Goal: Navigation & Orientation: Find specific page/section

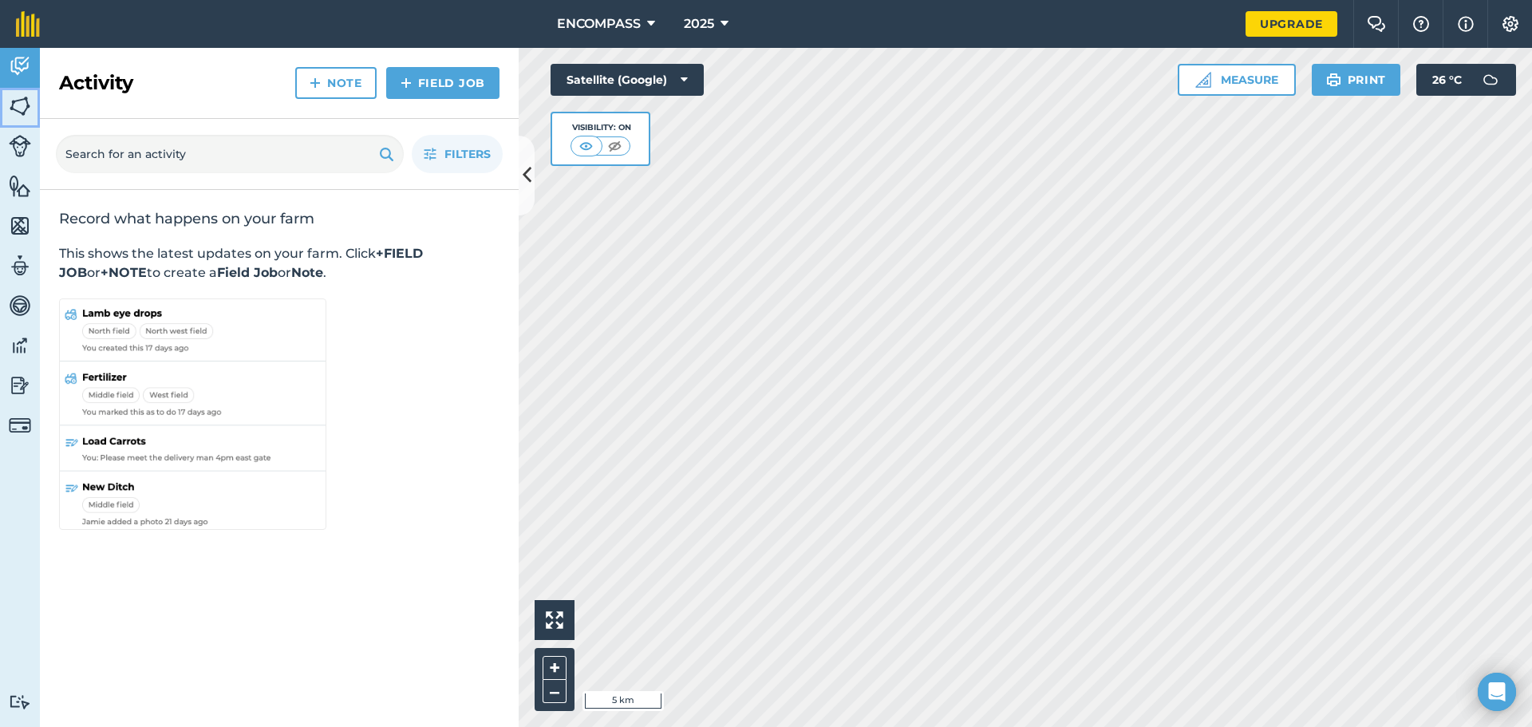
click at [28, 108] on img at bounding box center [20, 106] width 22 height 24
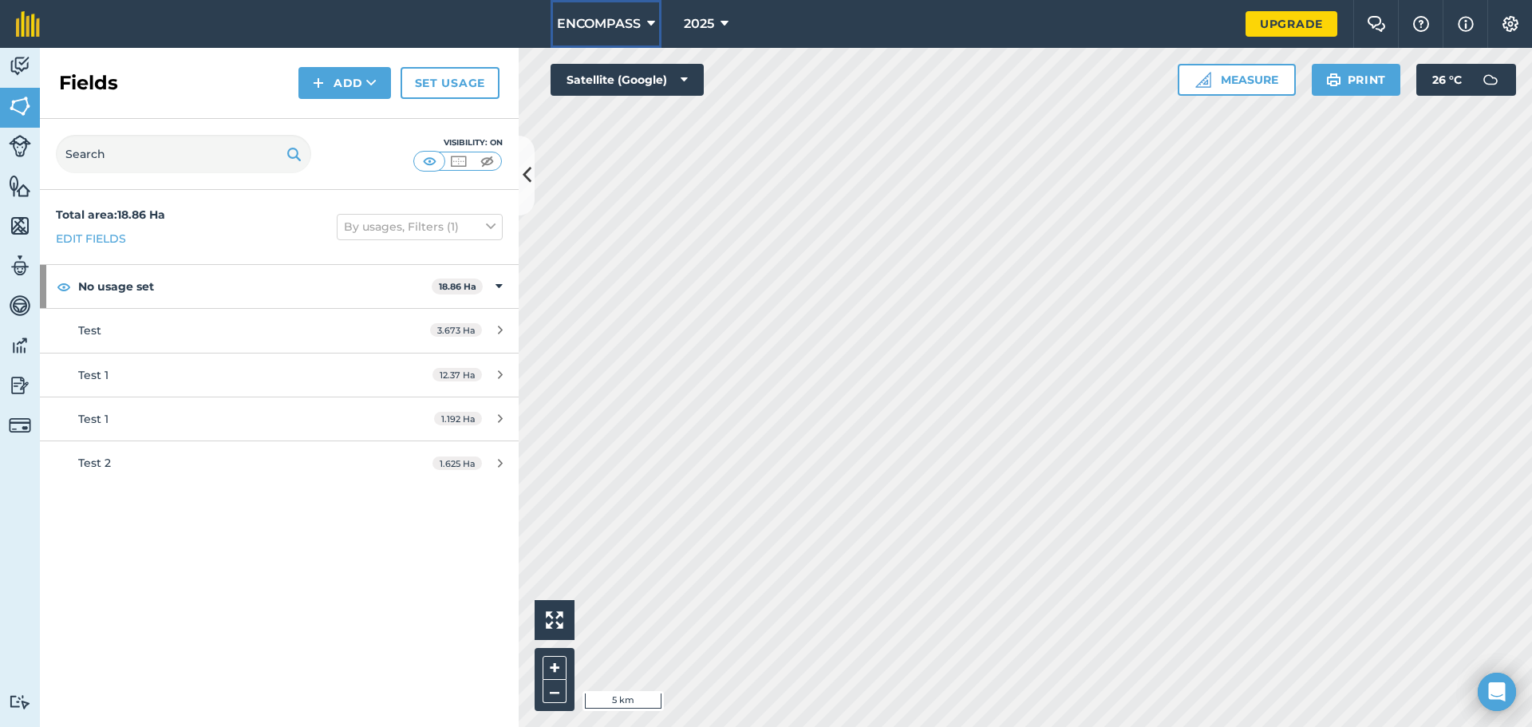
click at [617, 26] on span "ENCOMPASS" at bounding box center [599, 23] width 84 height 19
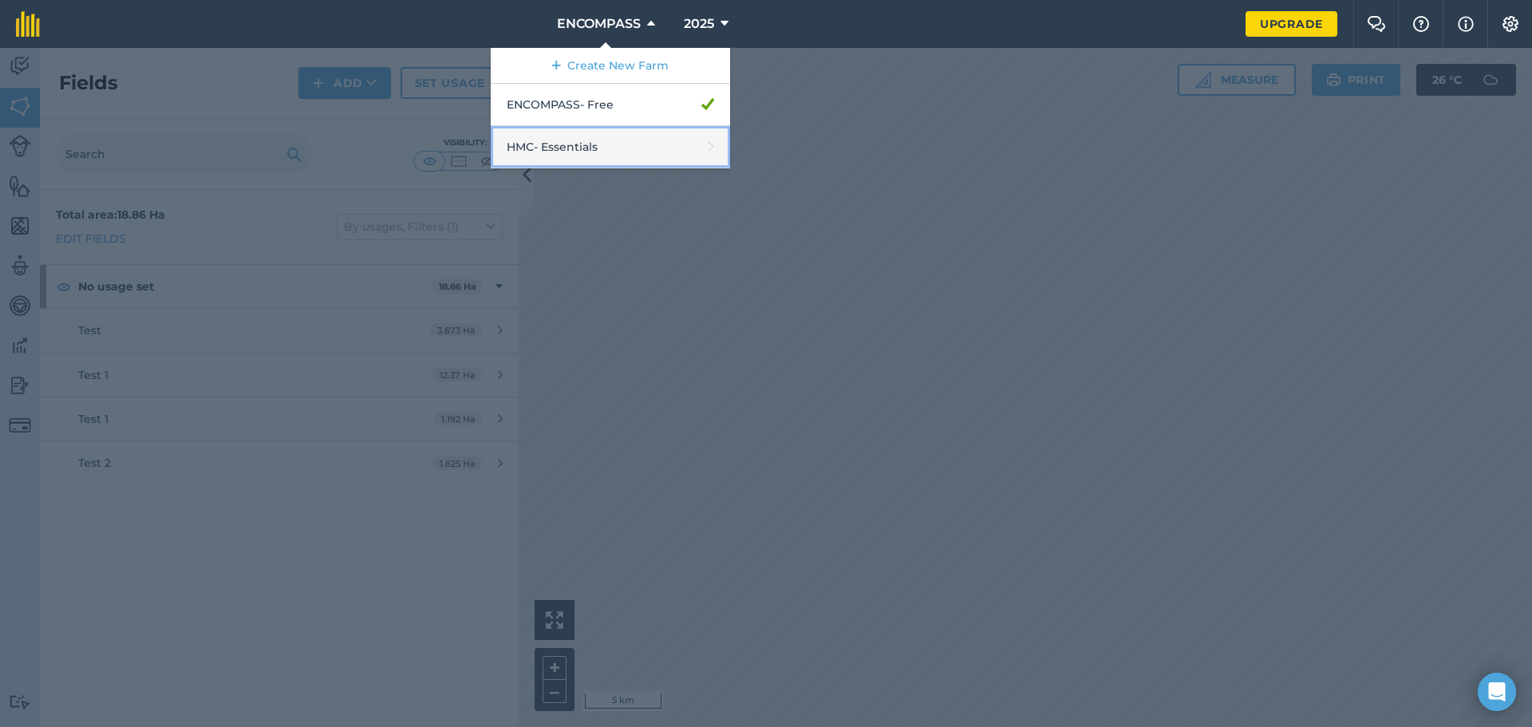
click at [574, 148] on link "HMC - Essentials" at bounding box center [610, 147] width 239 height 42
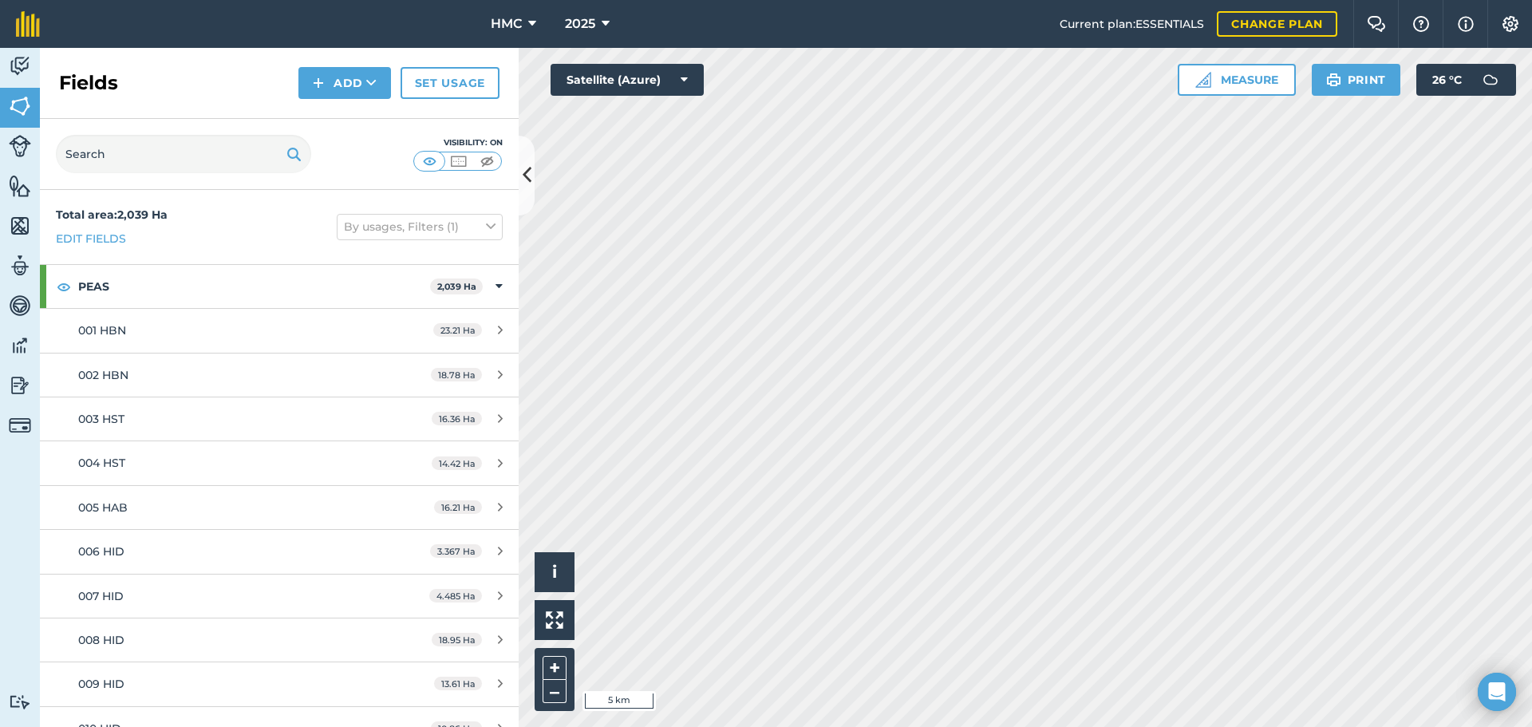
click at [224, 177] on div "Visibility: On" at bounding box center [279, 154] width 479 height 71
click at [207, 170] on input "text" at bounding box center [183, 154] width 255 height 38
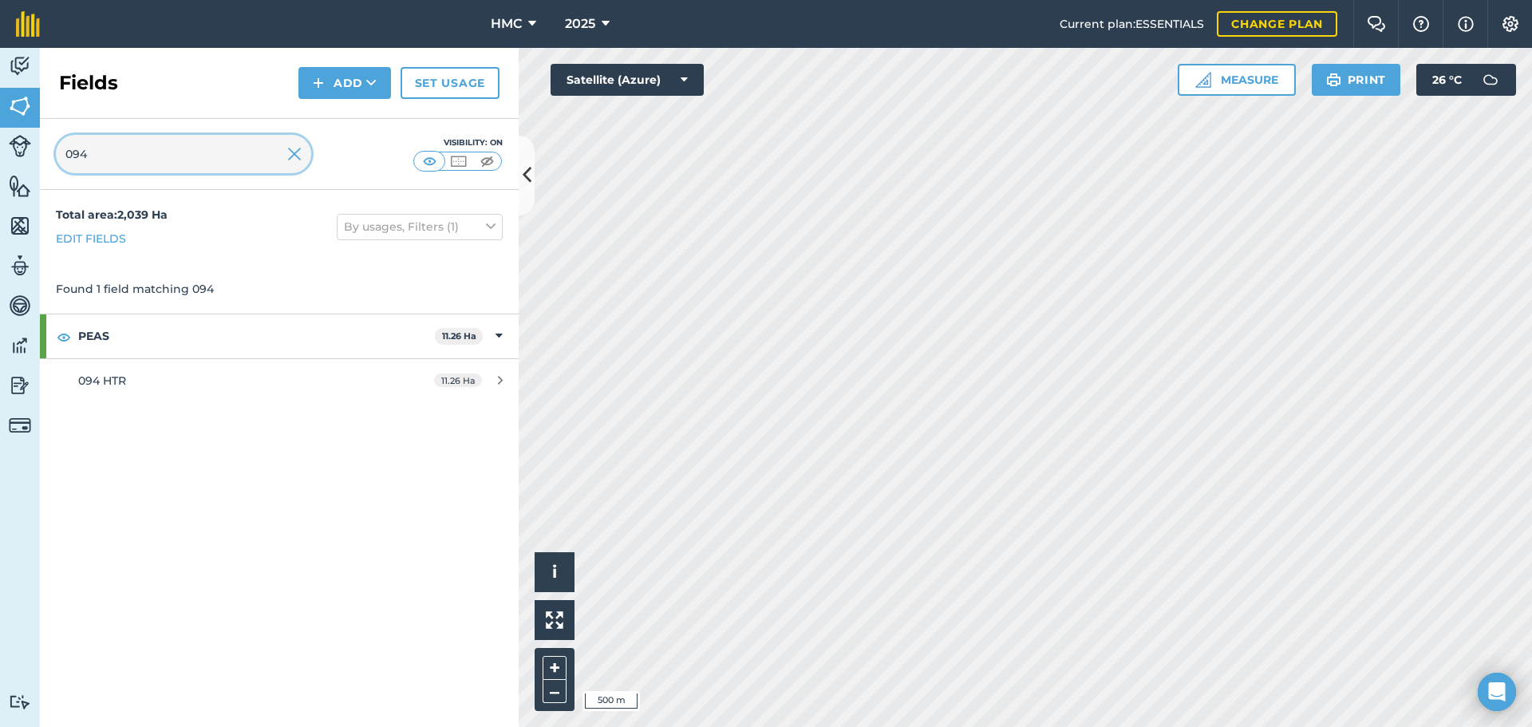
type input "094"
click at [292, 152] on img at bounding box center [294, 153] width 14 height 19
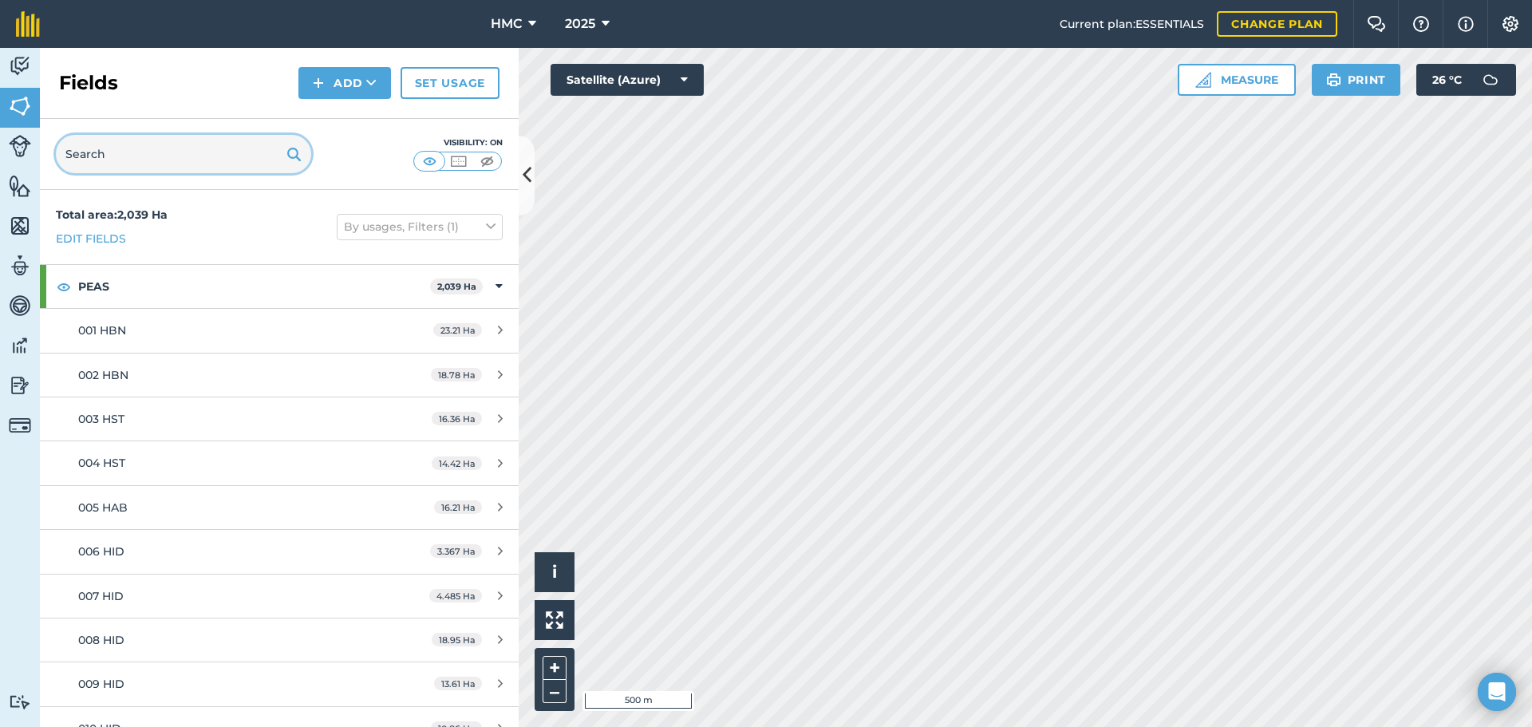
click at [166, 172] on input "text" at bounding box center [183, 154] width 255 height 38
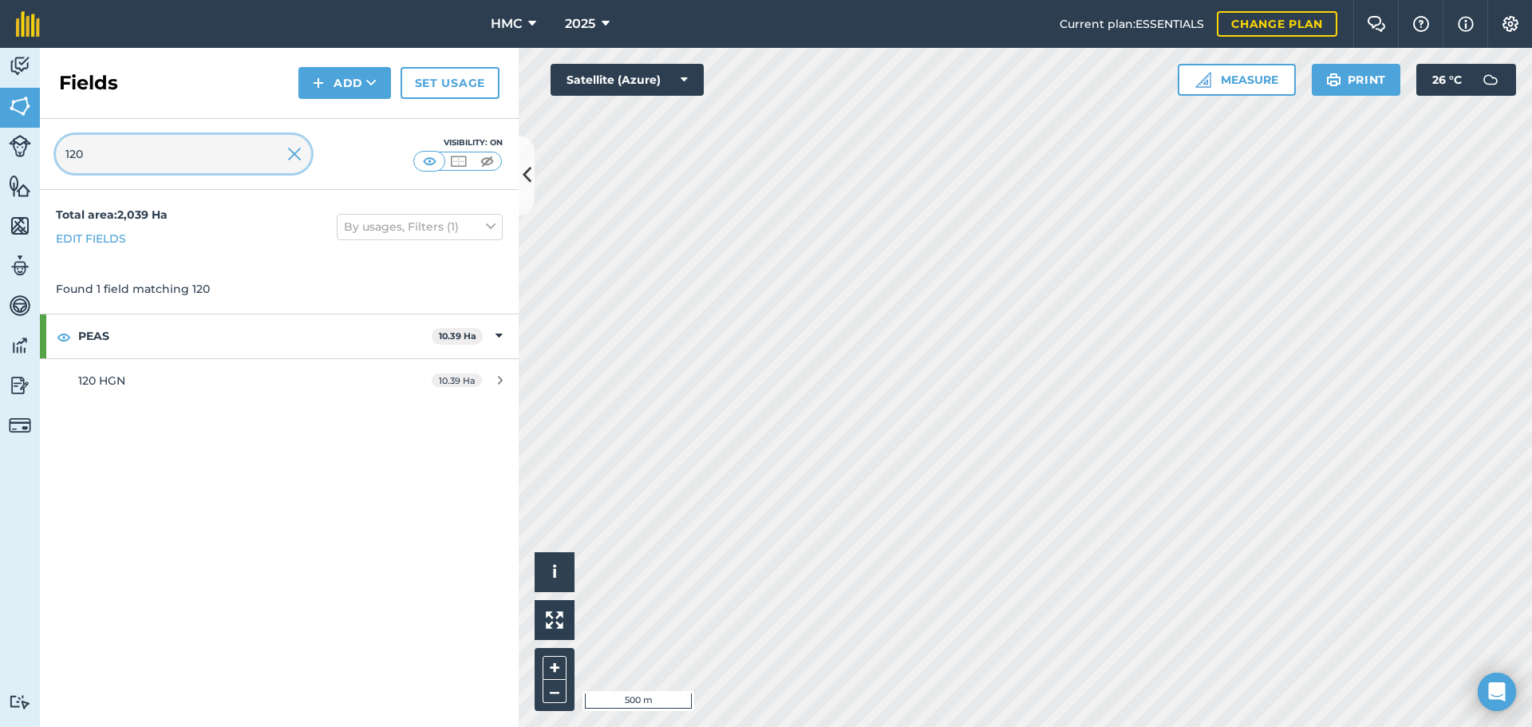
type input "120"
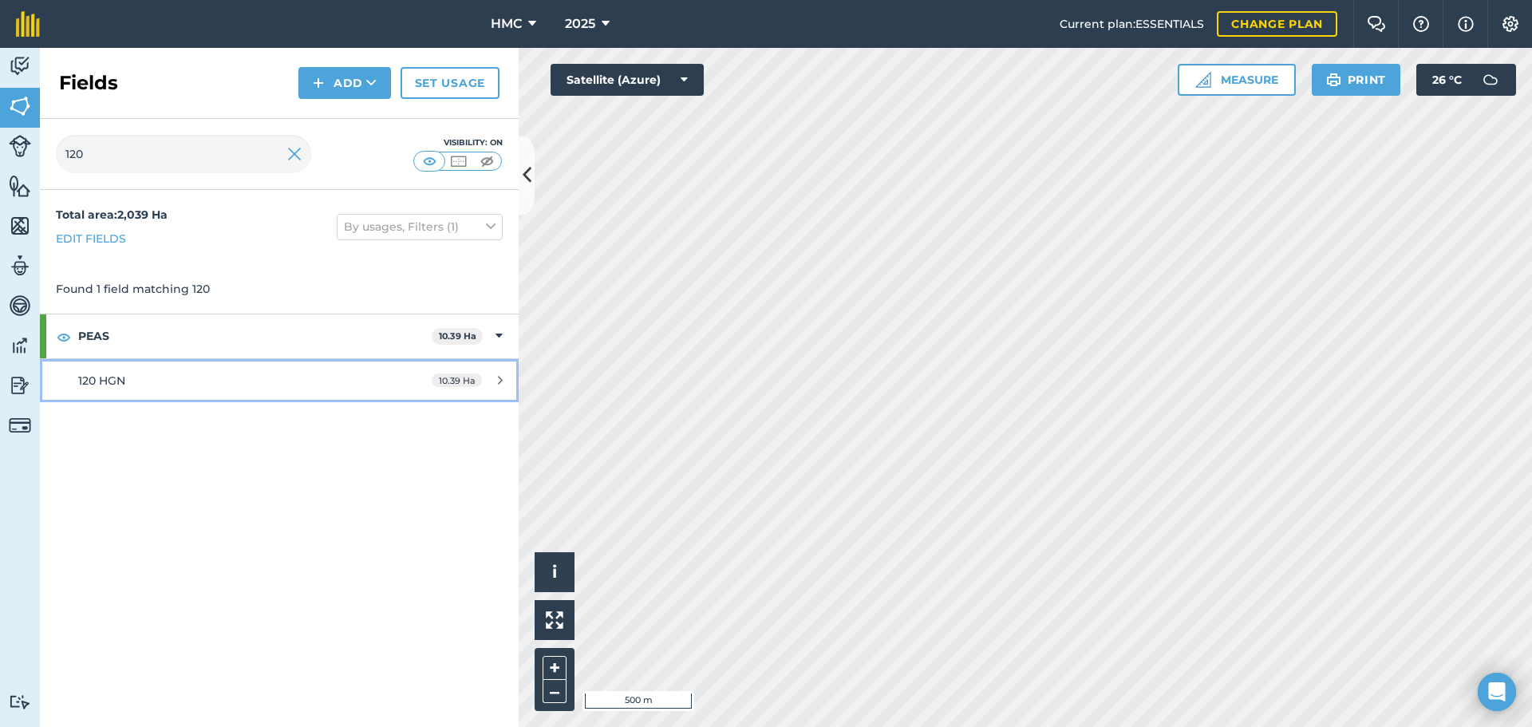
click at [340, 370] on link "120 HGN 10.39 Ha" at bounding box center [279, 380] width 479 height 43
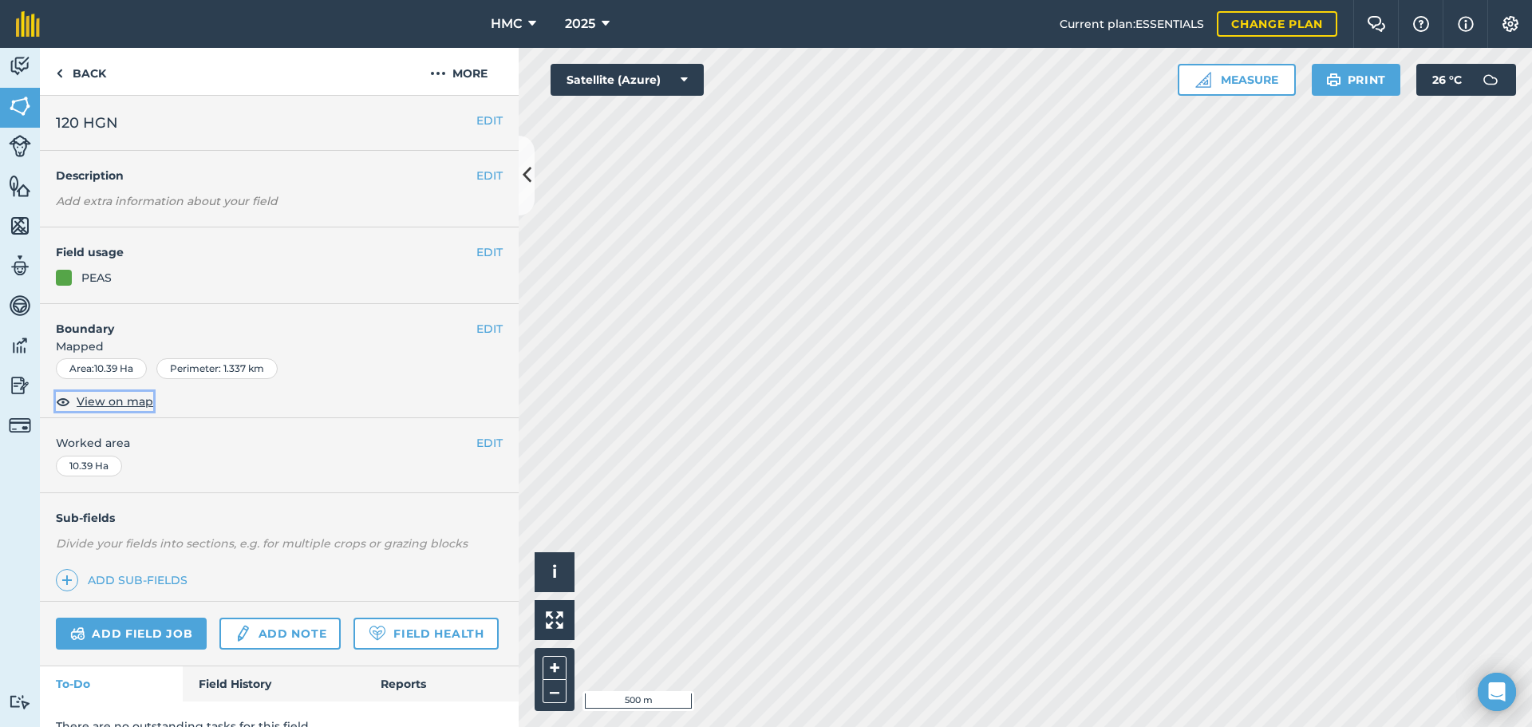
click at [99, 402] on span "View on map" at bounding box center [115, 401] width 77 height 18
click at [94, 72] on link "Back" at bounding box center [81, 71] width 82 height 47
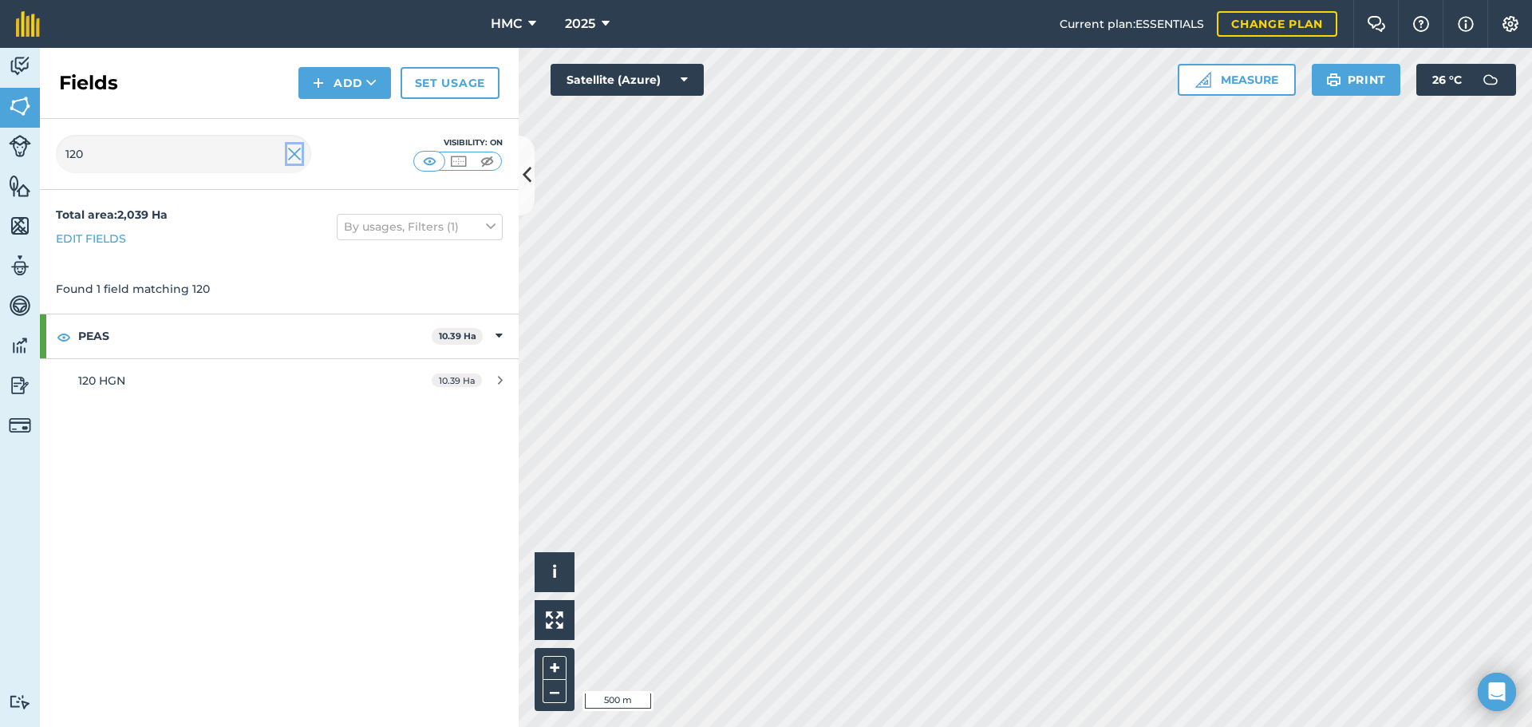
click at [300, 158] on img at bounding box center [294, 153] width 14 height 19
